Goal: Task Accomplishment & Management: Manage account settings

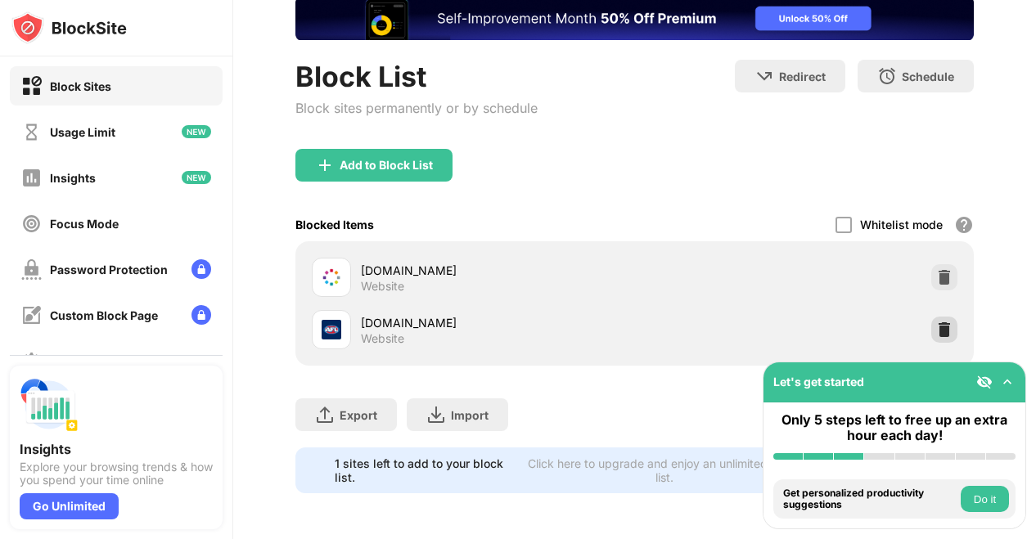
click at [936, 322] on img at bounding box center [944, 330] width 16 height 16
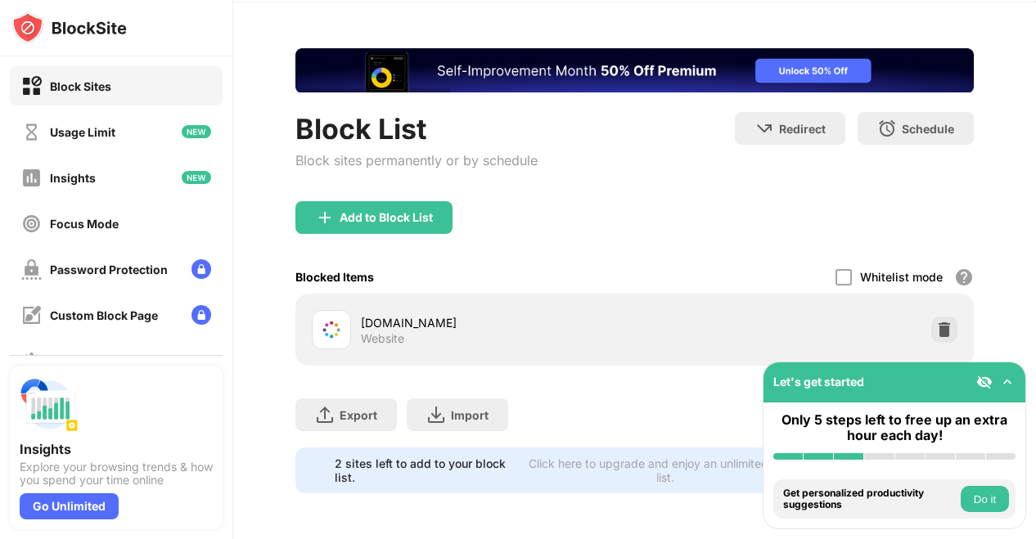
scroll to position [66, 0]
